Goal: Check status: Check status

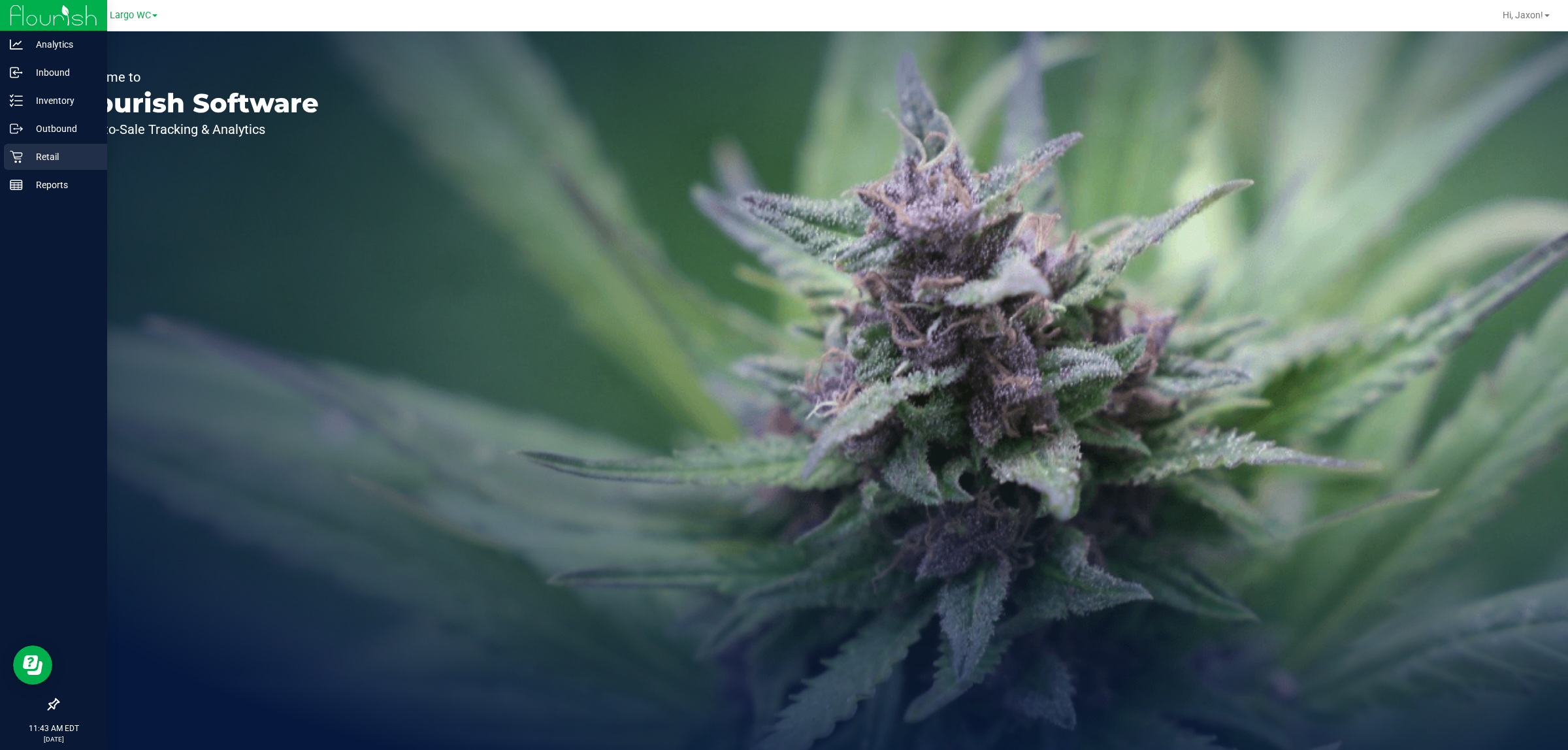
click at [27, 156] on p "Retail" at bounding box center [62, 157] width 78 height 15
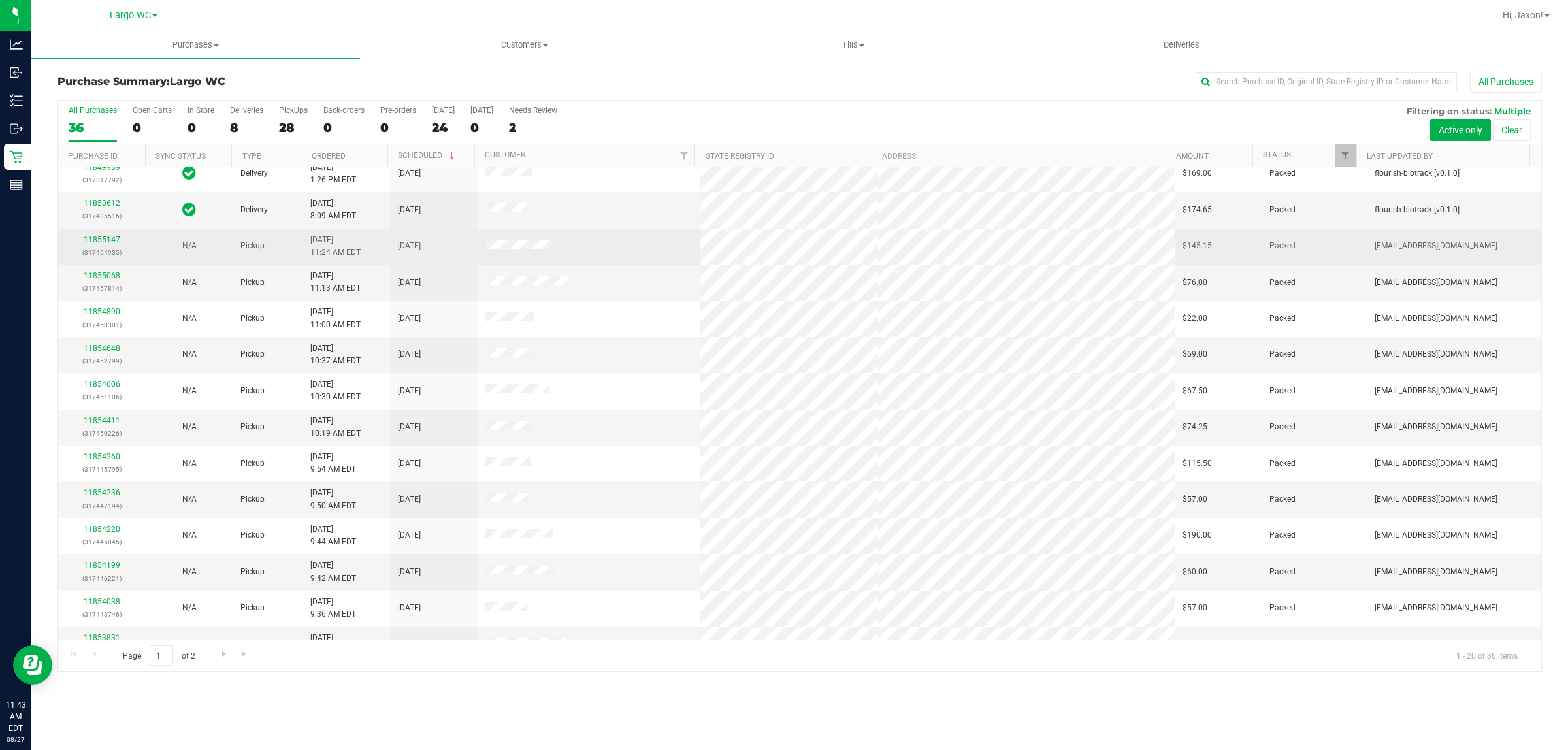
scroll to position [163, 0]
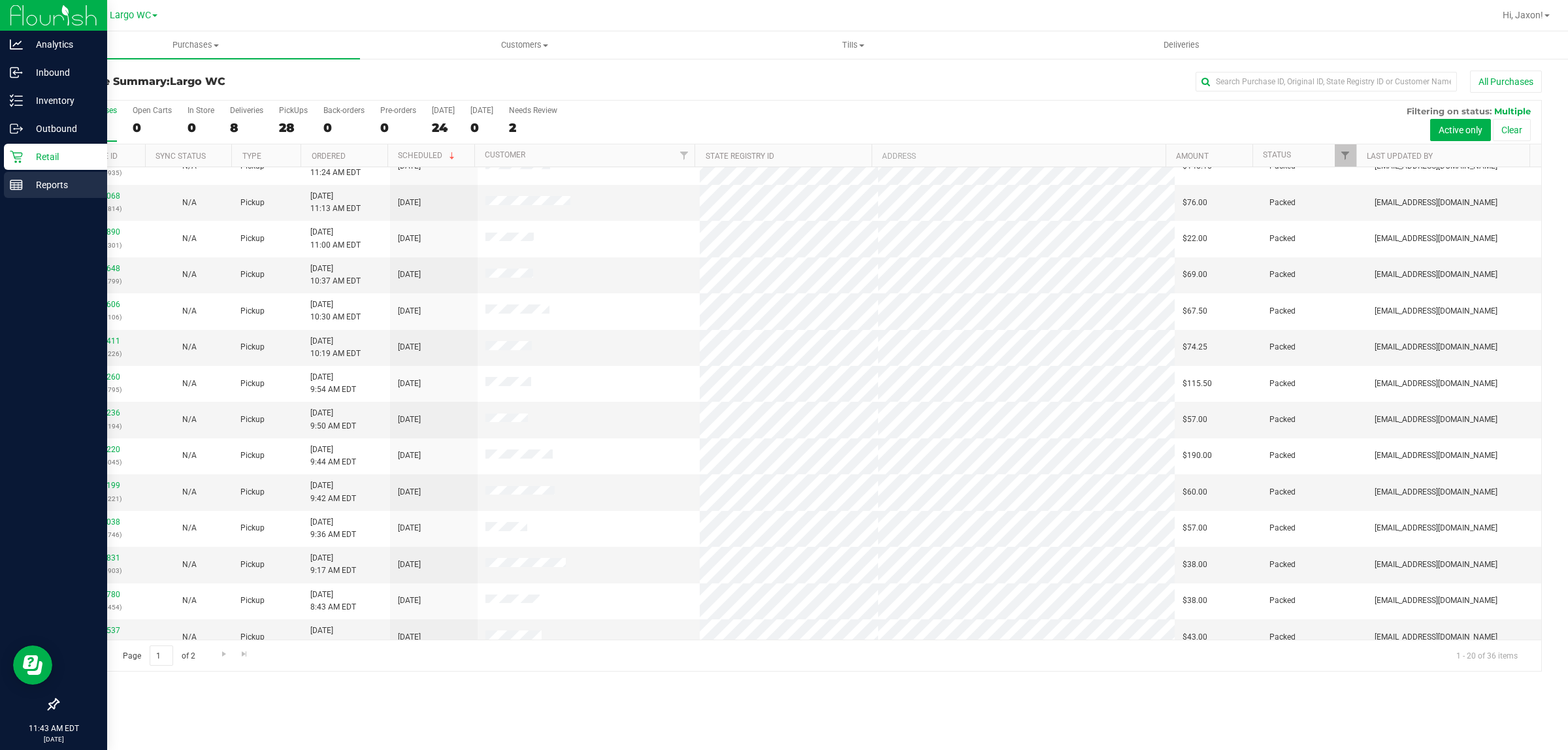
click at [24, 191] on p "Reports" at bounding box center [62, 185] width 78 height 15
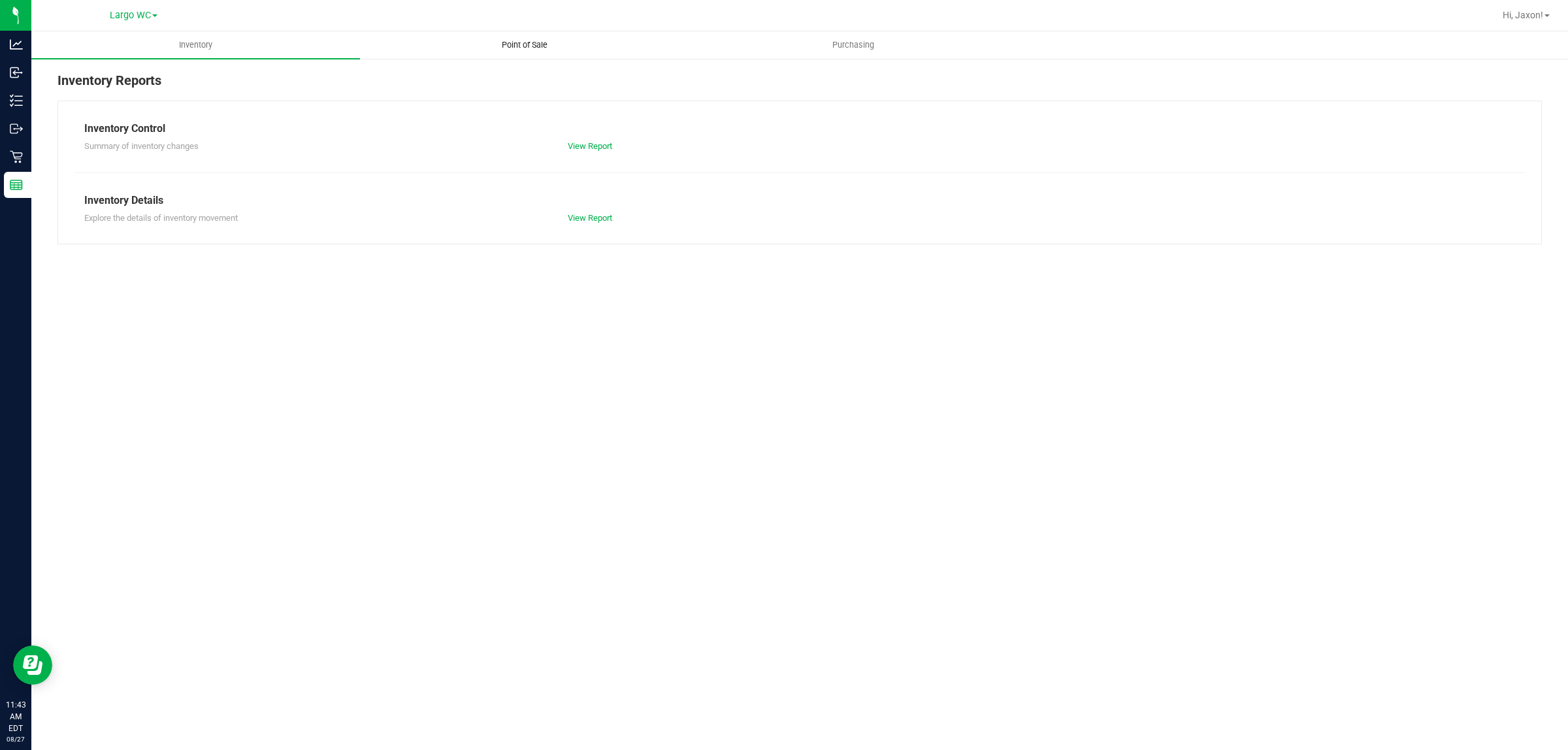
click at [575, 51] on uib-tab-heading "Point of Sale" at bounding box center [524, 45] width 327 height 26
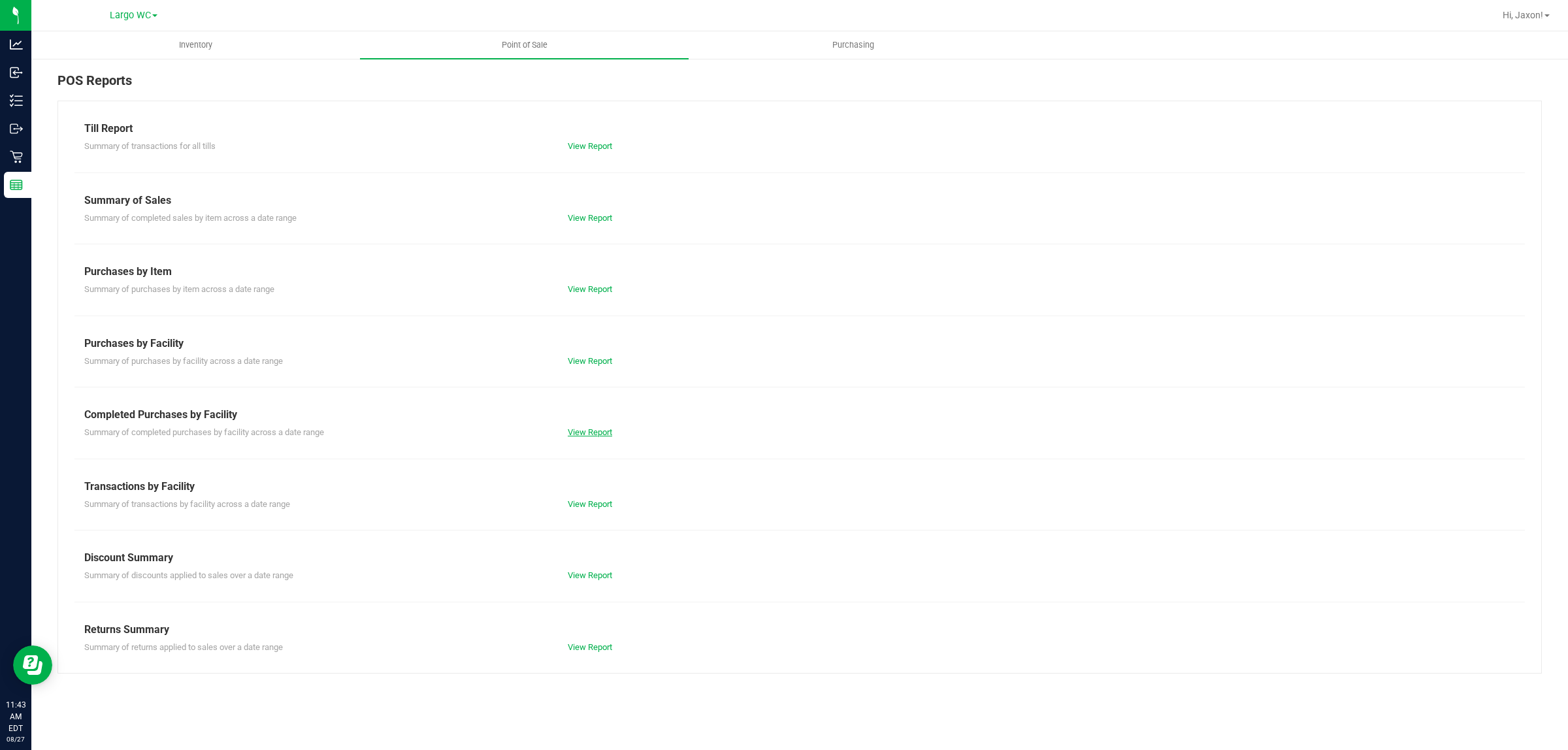
click at [602, 432] on link "View Report" at bounding box center [590, 432] width 44 height 10
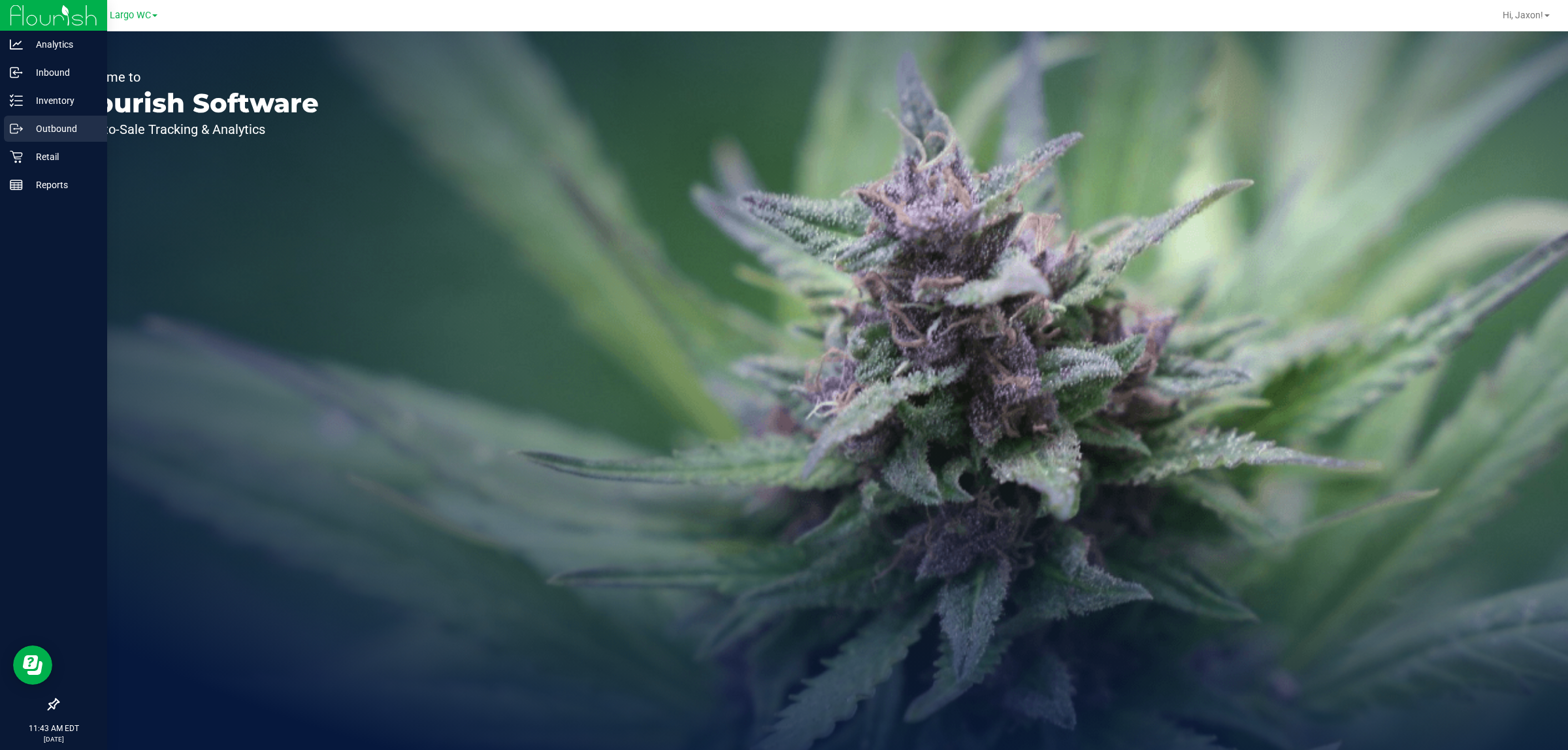
click at [30, 140] on div "Outbound" at bounding box center [55, 129] width 103 height 26
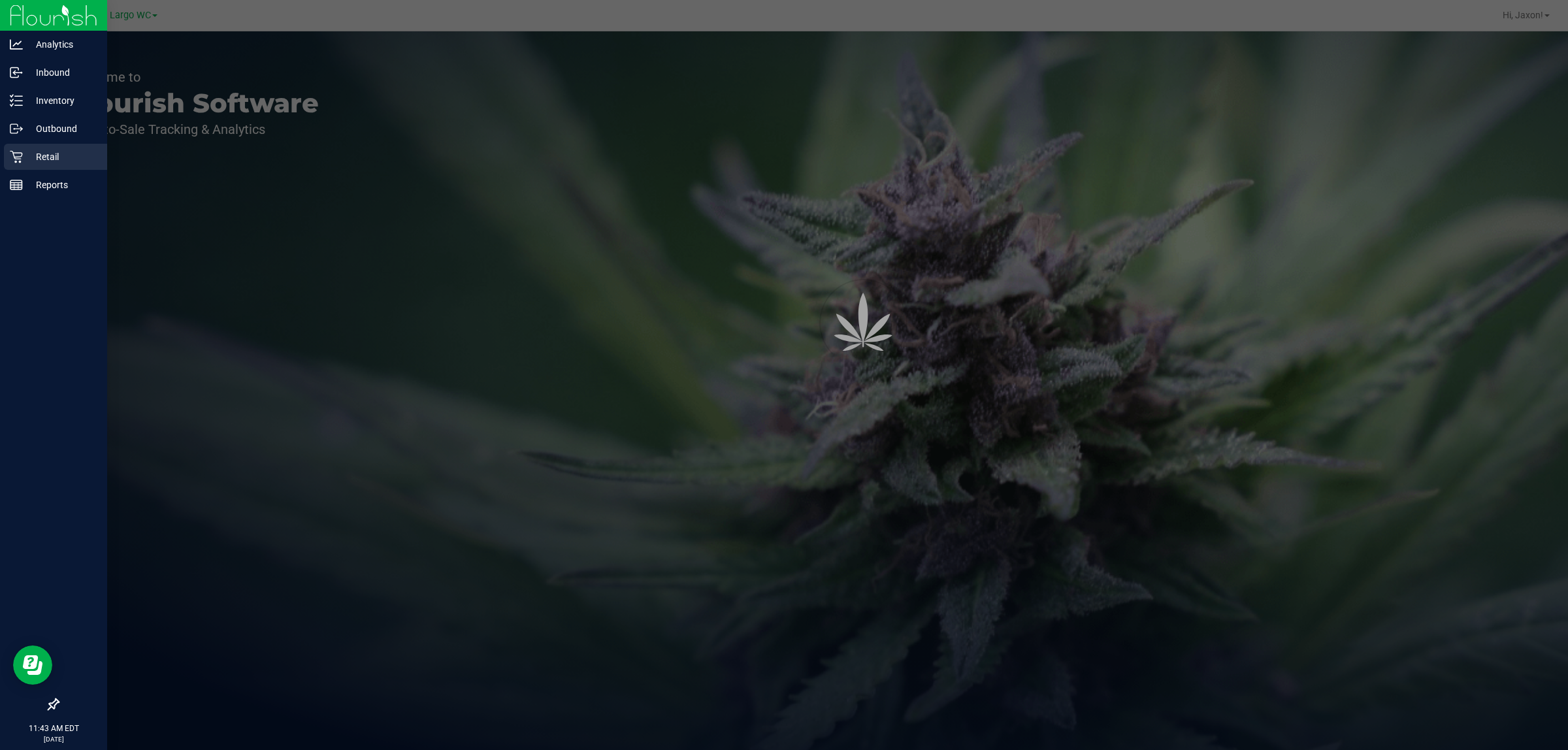
click at [32, 152] on p "Retail" at bounding box center [62, 157] width 78 height 15
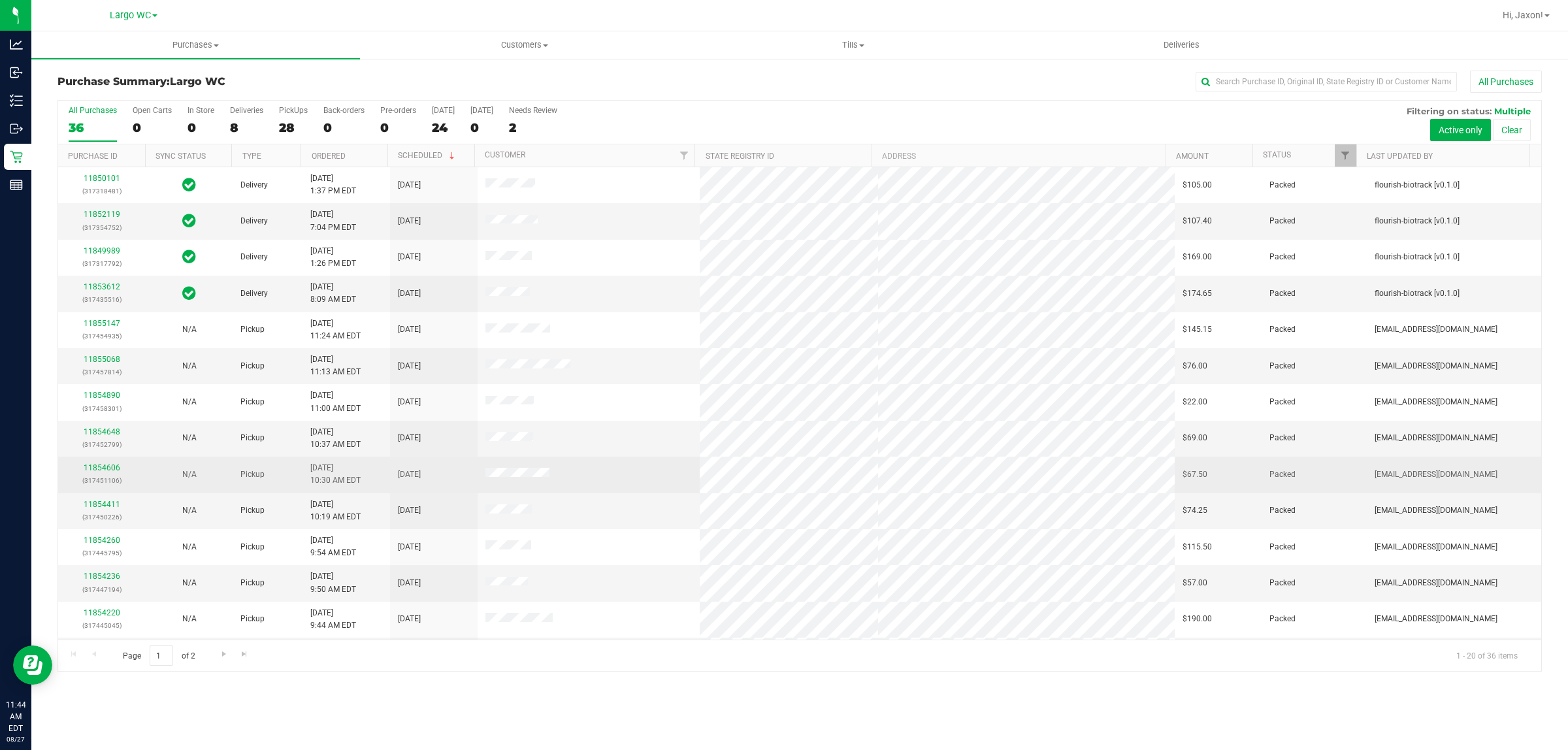
scroll to position [253, 0]
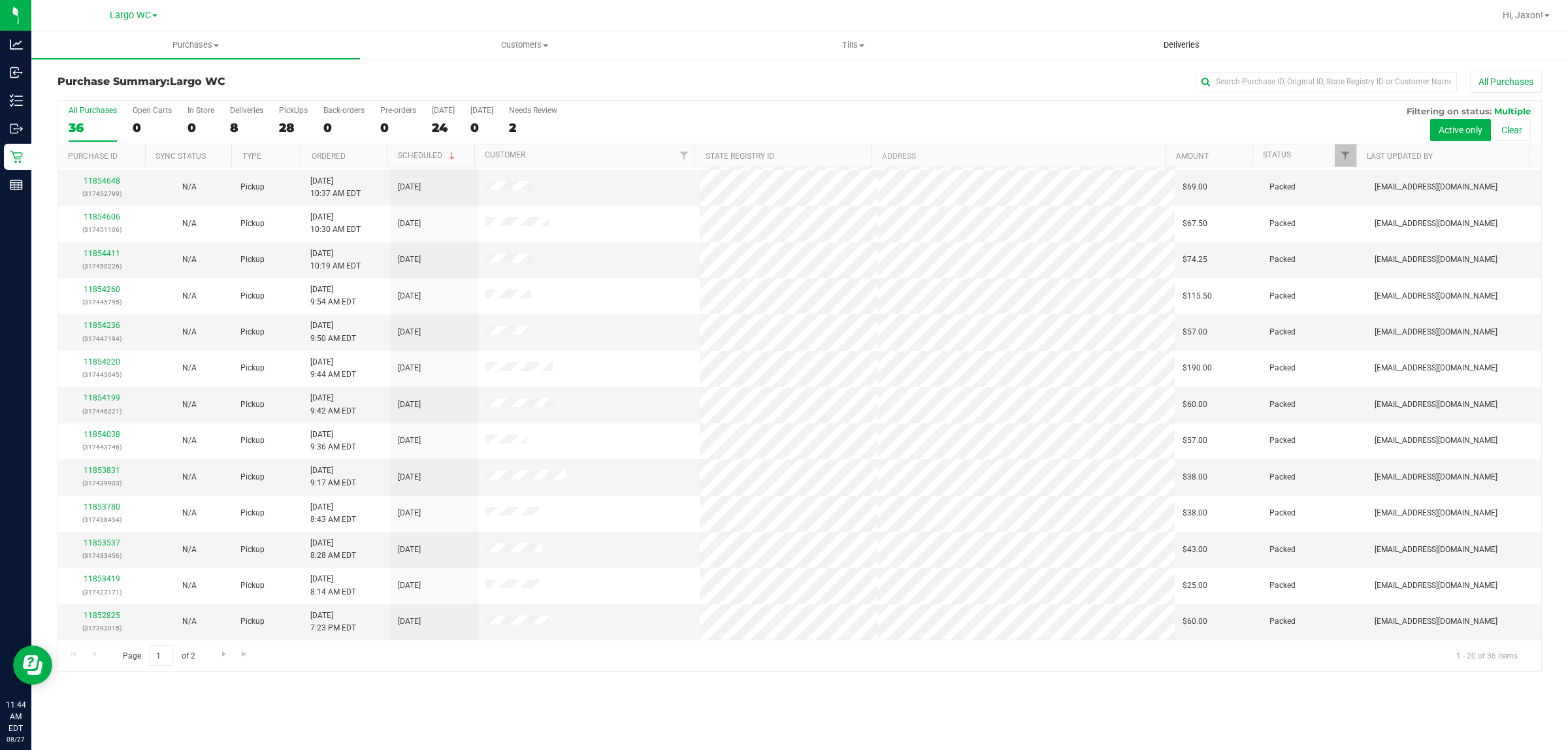
click at [1172, 43] on span "Deliveries" at bounding box center [1182, 45] width 72 height 12
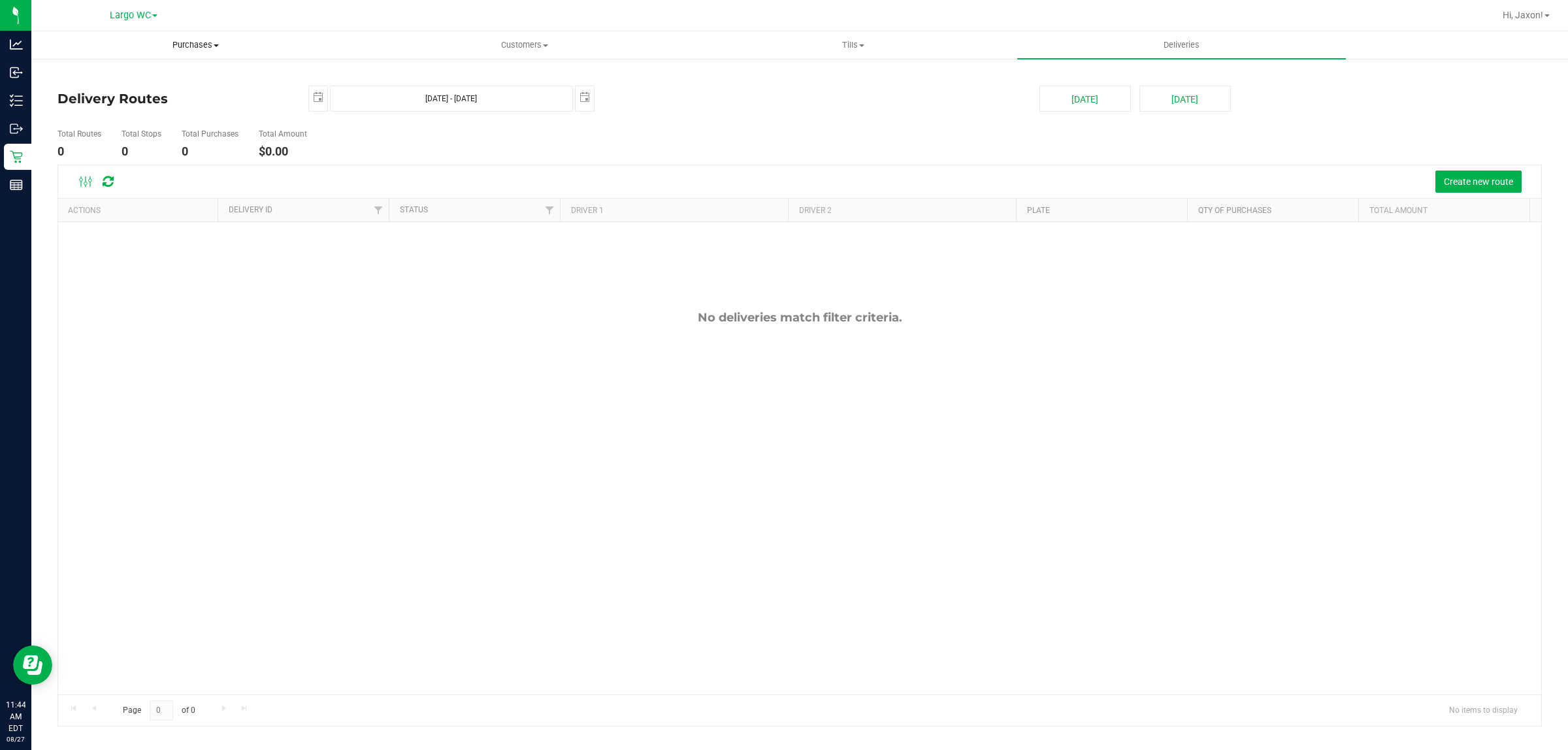
click at [285, 52] on uib-tab-heading "Purchases Summary of purchases Fulfillment All purchases" at bounding box center [196, 45] width 327 height 26
click at [122, 86] on ul "Summary of purchases Fulfillment All purchases" at bounding box center [196, 94] width 329 height 71
click at [201, 44] on span "Purchases" at bounding box center [196, 45] width 329 height 12
click at [128, 83] on span "Summary of purchases" at bounding box center [98, 78] width 134 height 11
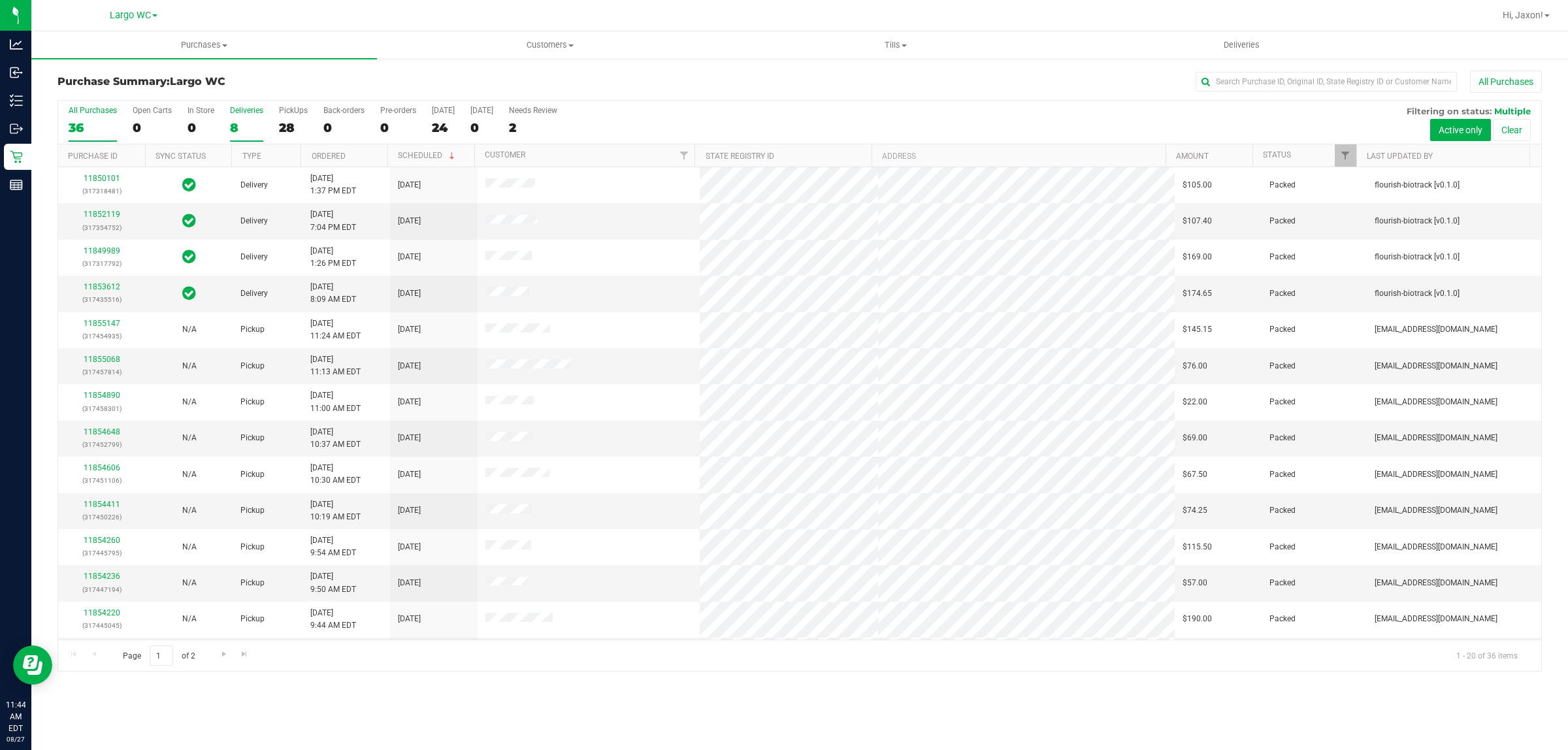
click at [253, 117] on label "Deliveries 8" at bounding box center [246, 123] width 33 height 36
click at [0, 0] on input "Deliveries 8" at bounding box center [0, 0] width 0 height 0
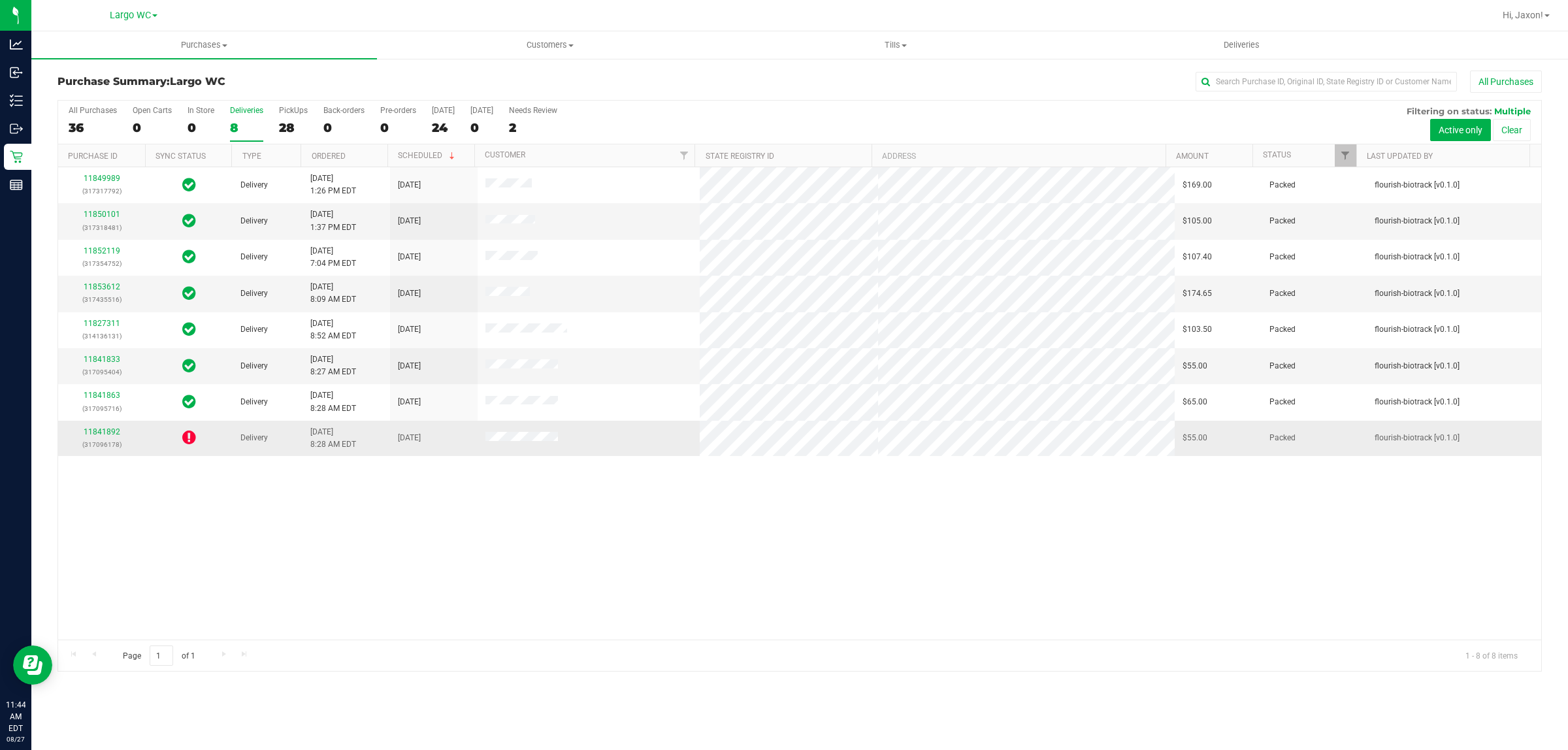
click at [191, 442] on icon at bounding box center [189, 437] width 14 height 15
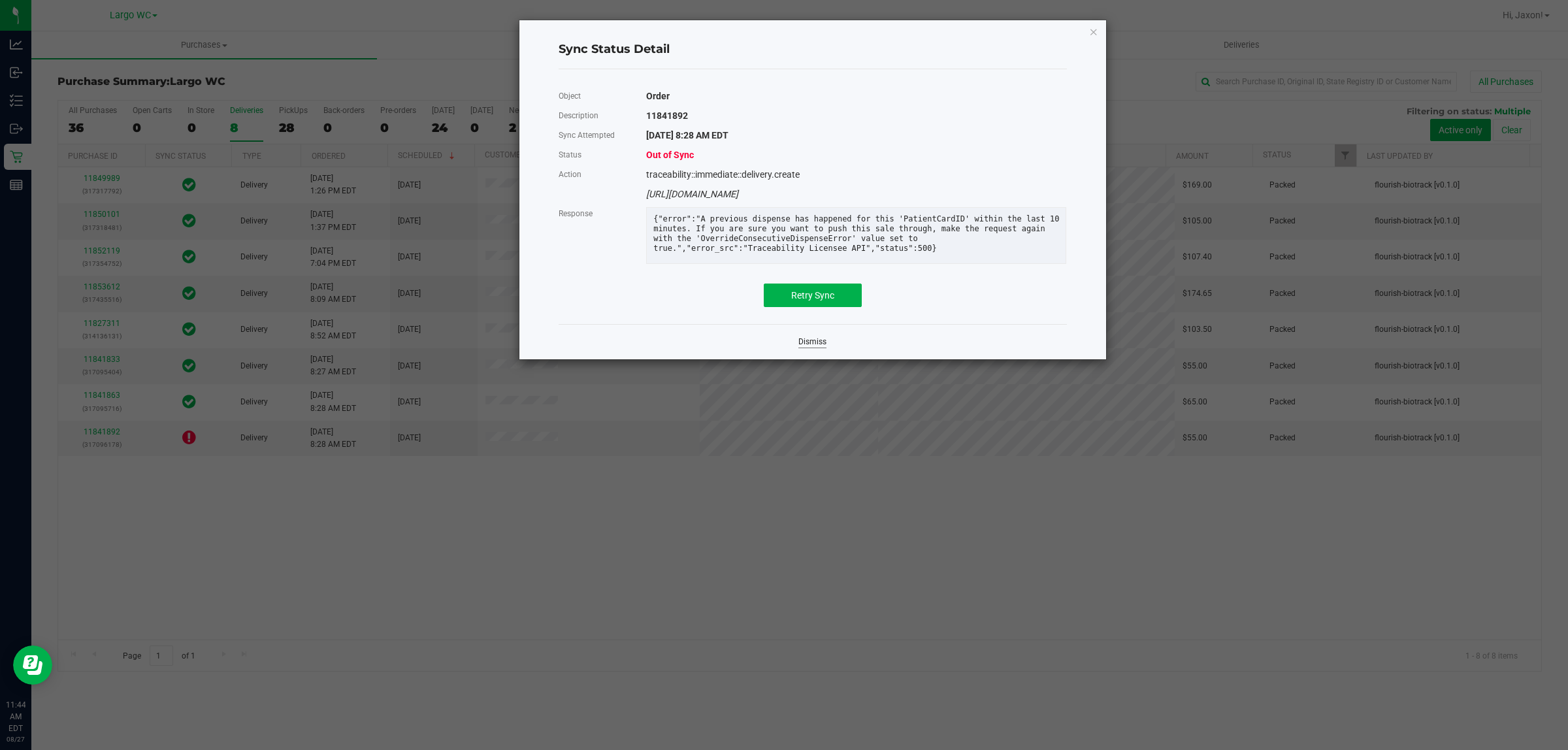
click at [804, 347] on link "Dismiss" at bounding box center [812, 341] width 28 height 11
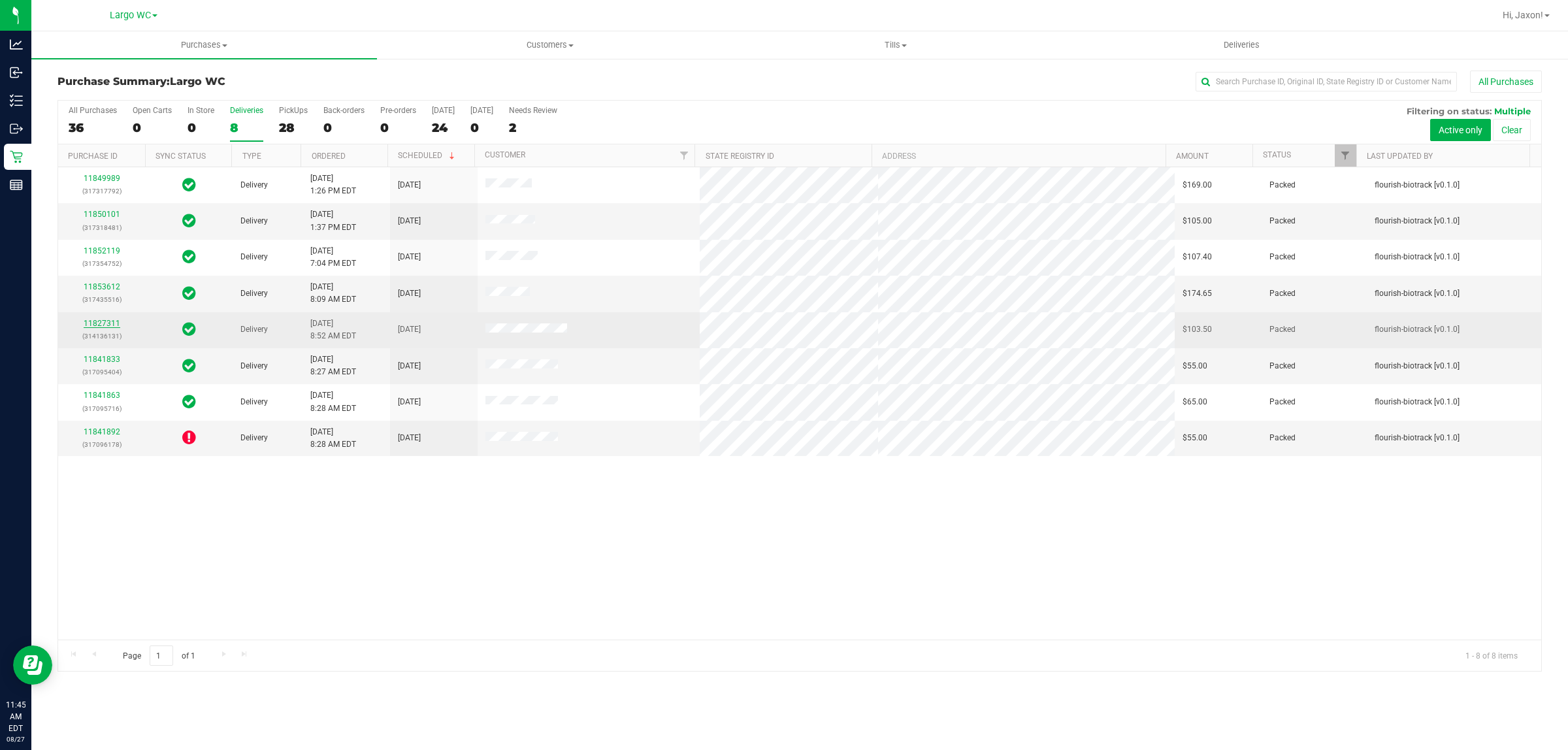
click at [108, 322] on link "11827311" at bounding box center [101, 323] width 37 height 9
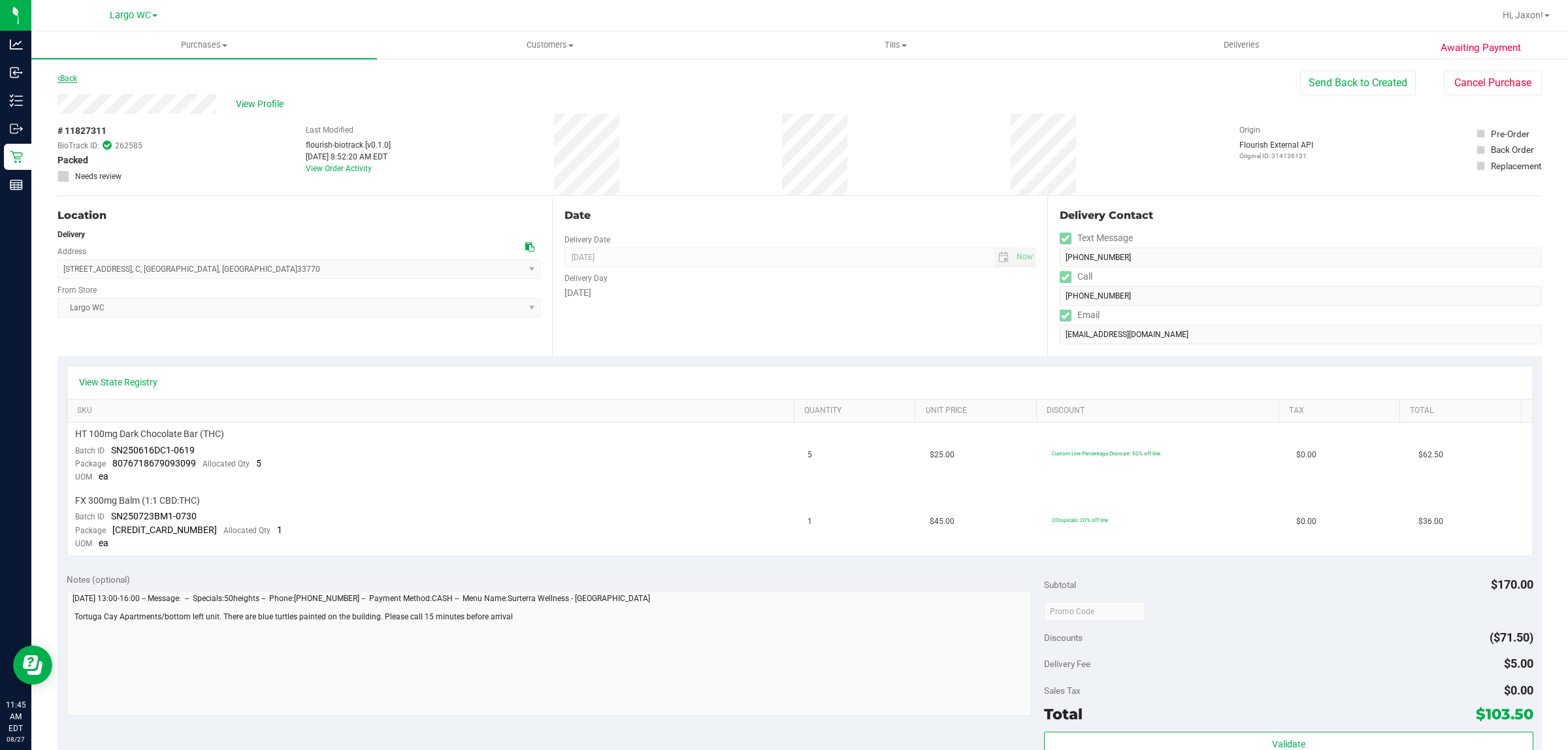
click at [72, 77] on link "Back" at bounding box center [67, 78] width 20 height 9
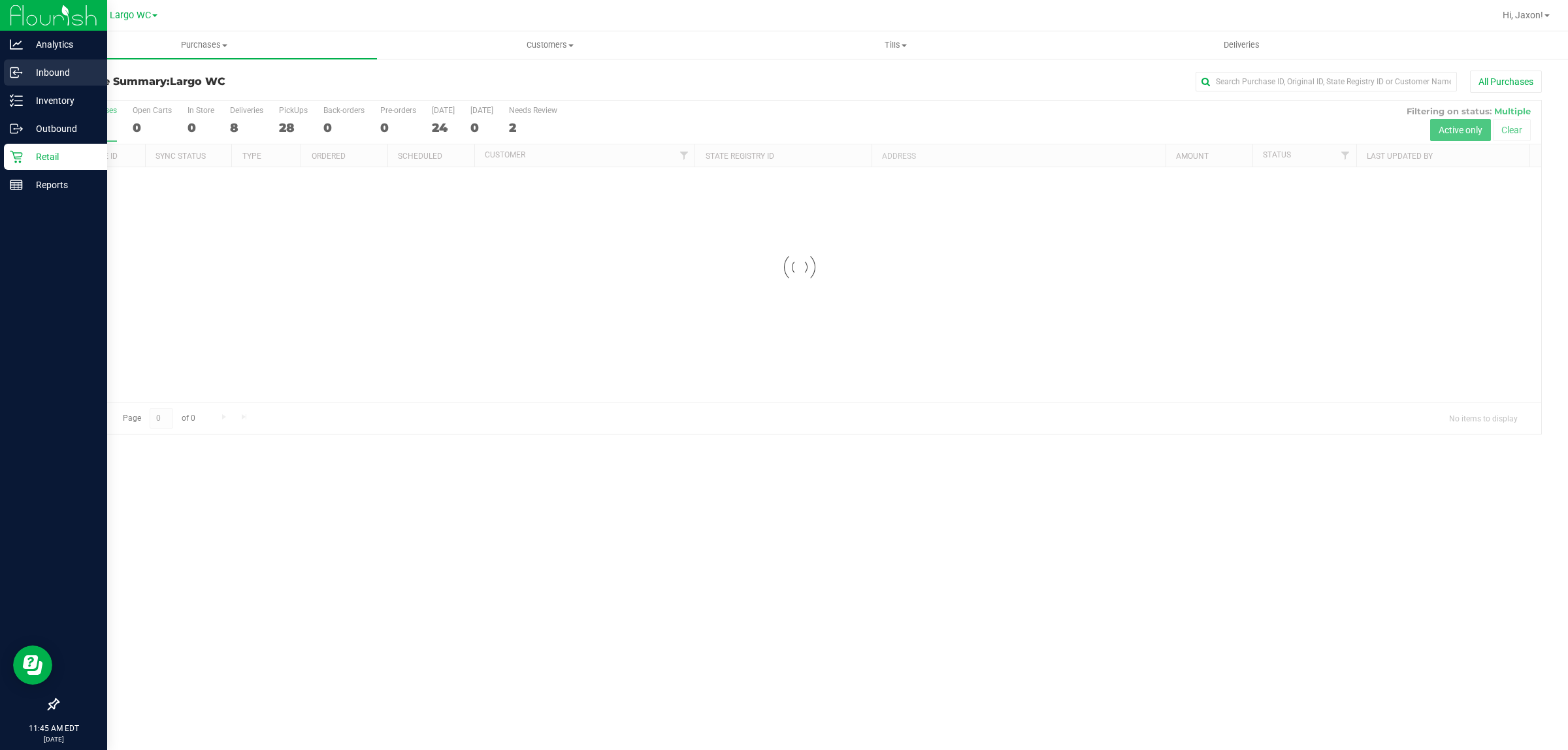
click at [60, 65] on p "Inbound" at bounding box center [62, 72] width 78 height 15
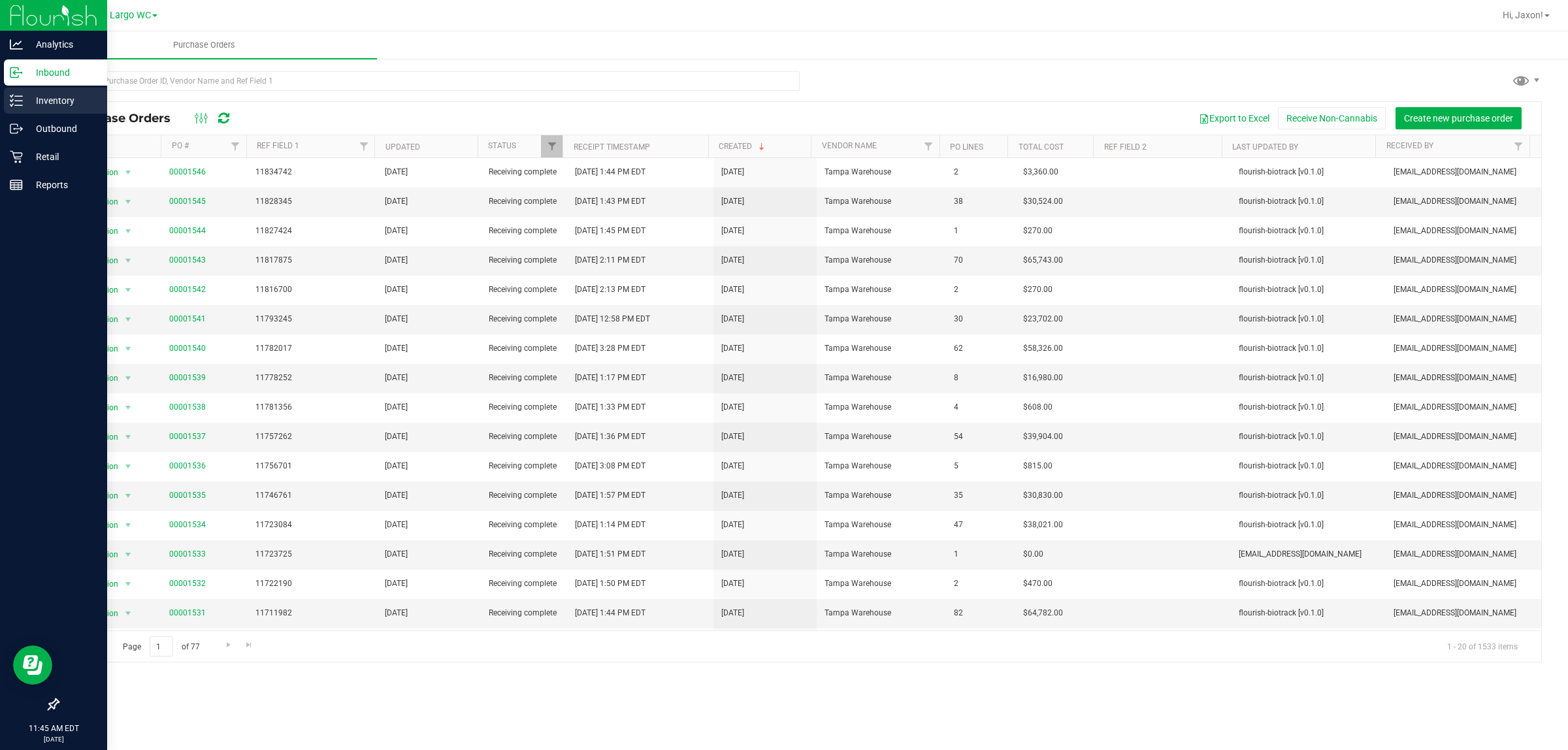
click at [63, 97] on p "Inventory" at bounding box center [62, 100] width 78 height 15
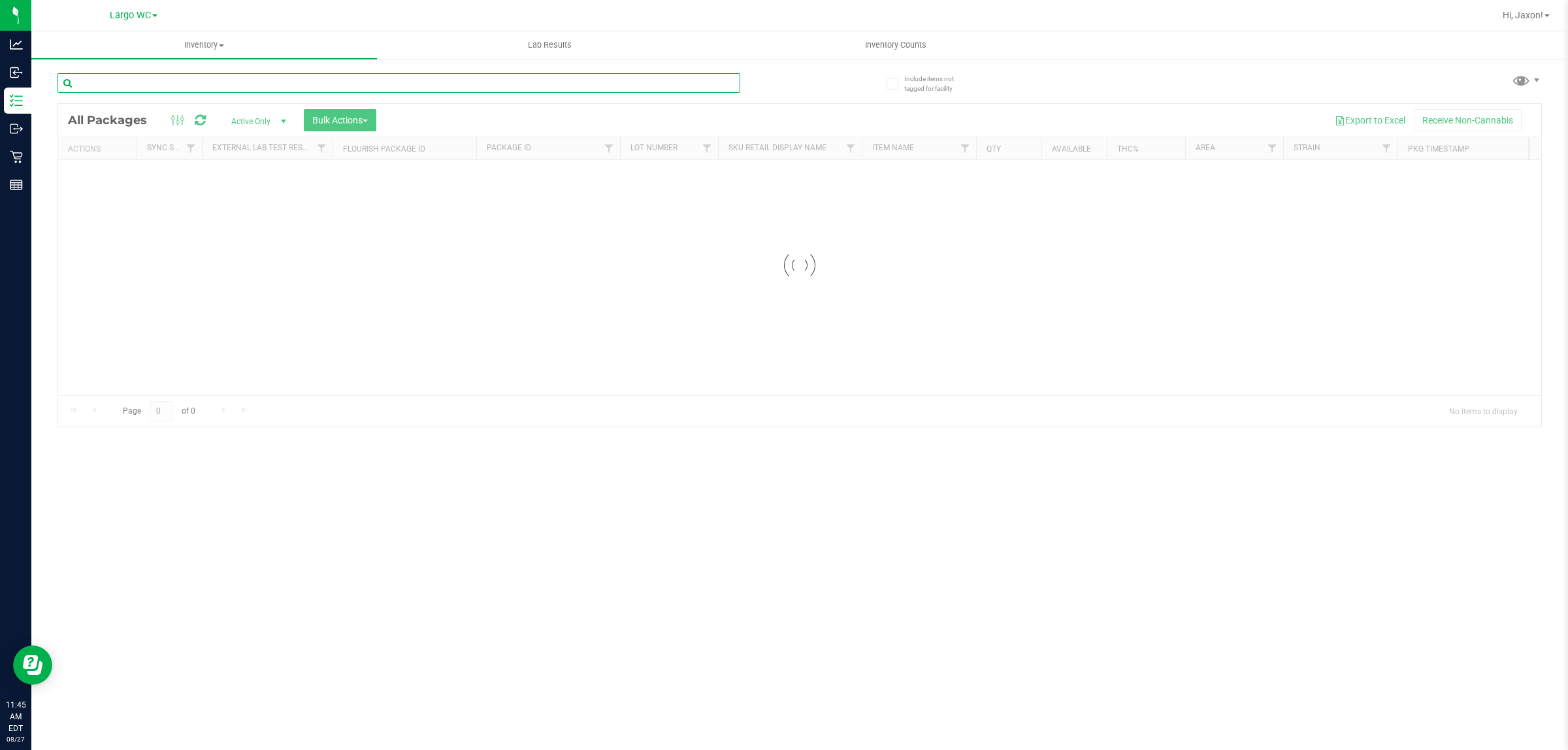
click at [259, 76] on input "text" at bounding box center [399, 83] width 683 height 20
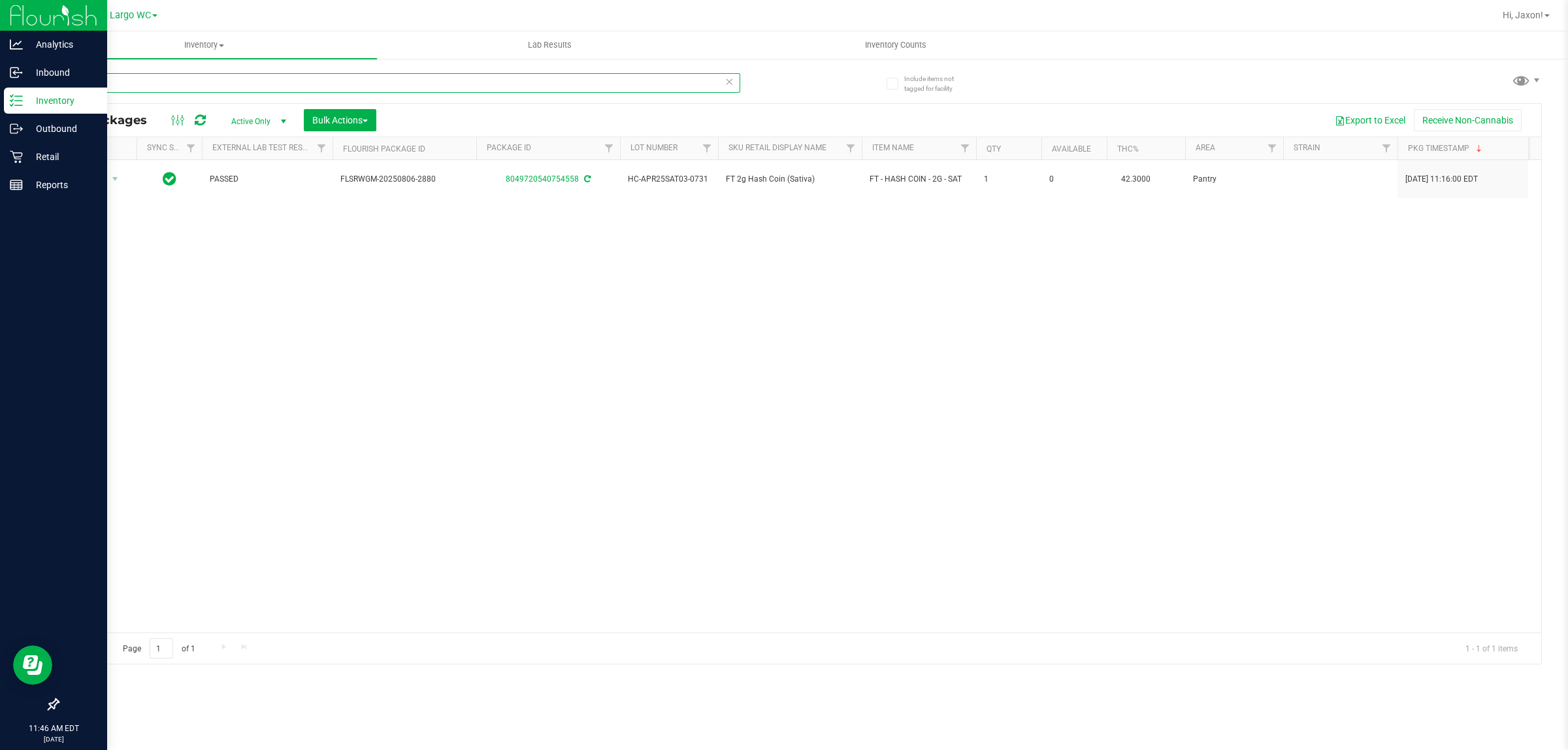
type input "hash co"
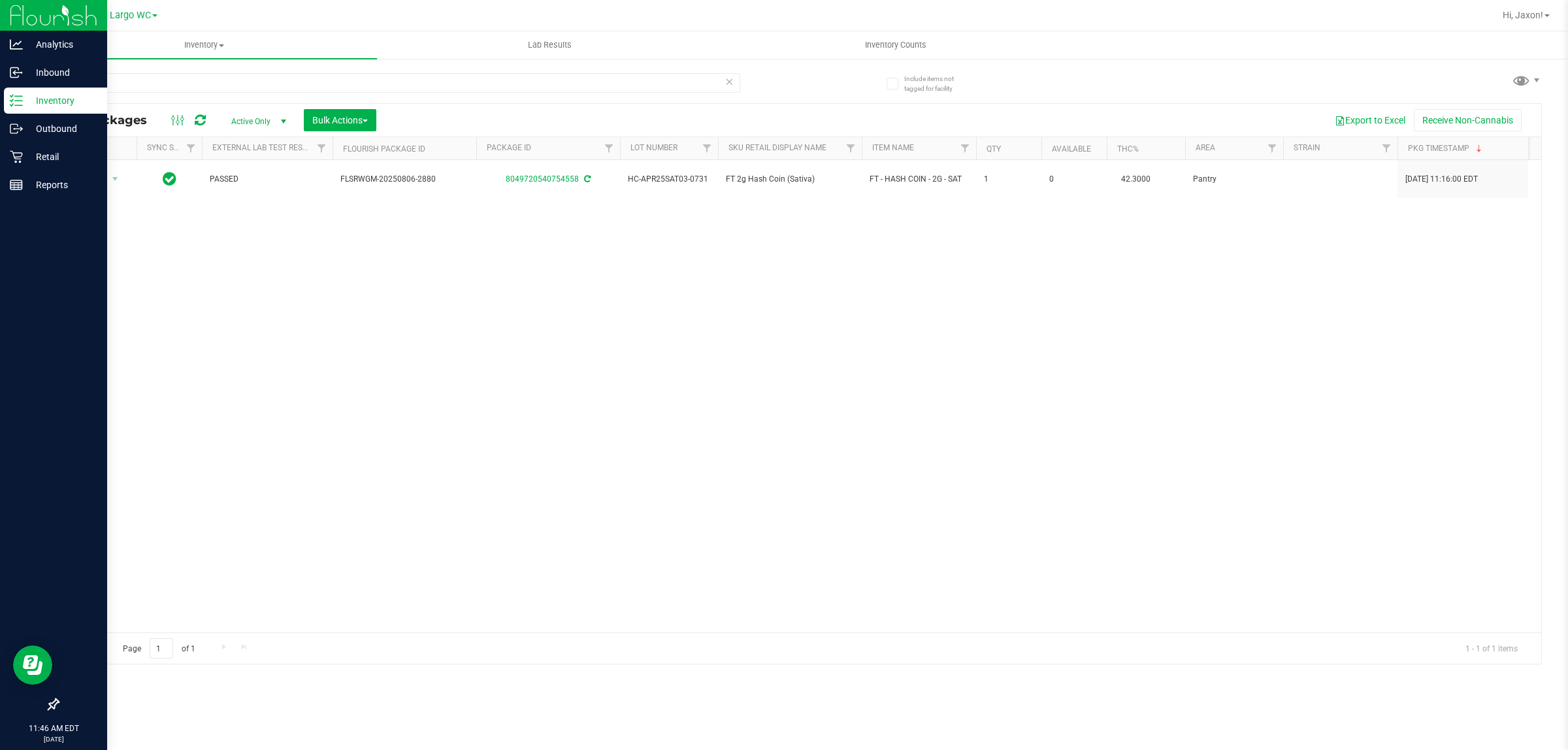
click at [13, 100] on icon at bounding box center [16, 100] width 13 height 13
click at [66, 170] on link "Retail" at bounding box center [54, 157] width 107 height 28
